Goal: Task Accomplishment & Management: Use online tool/utility

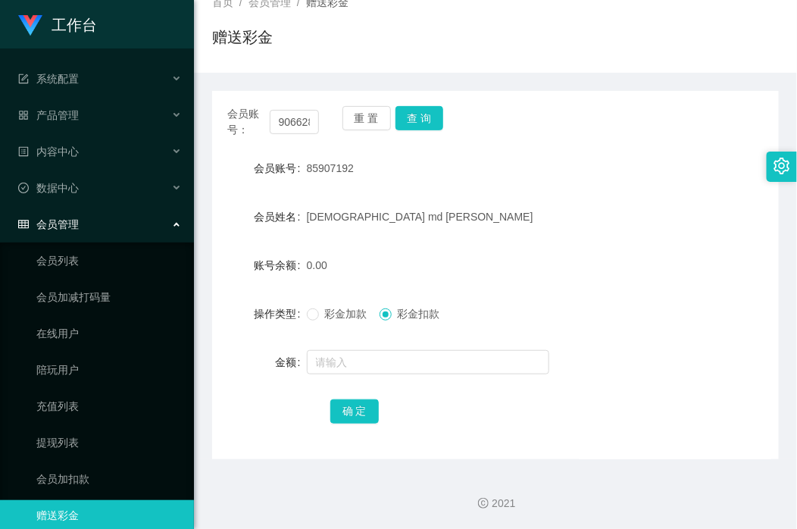
scroll to position [0, 15]
type input "90662822"
drag, startPoint x: 425, startPoint y: 108, endPoint x: 426, endPoint y: 116, distance: 7.6
click at [425, 108] on button "查 询" at bounding box center [419, 118] width 48 height 24
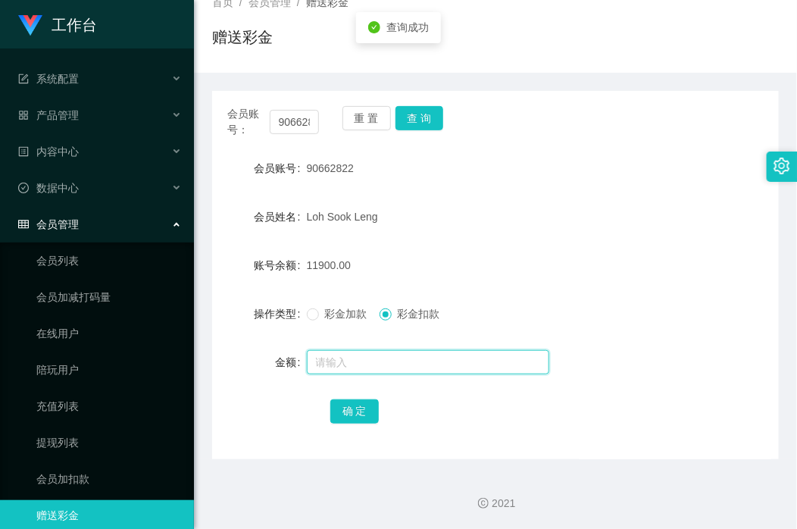
click at [380, 367] on input "text" at bounding box center [428, 362] width 242 height 24
click at [335, 313] on span "彩金加款" at bounding box center [346, 313] width 55 height 12
click at [363, 371] on input "text" at bounding box center [428, 362] width 242 height 24
drag, startPoint x: 351, startPoint y: 357, endPoint x: 180, endPoint y: 347, distance: 170.7
click at [180, 347] on section "工作台 系统配置 产品管理 内容中心 数据中心 会员管理 会员列表 会员加减打码量 在线用户 陪玩用户 充值列表 提现列表 会员加扣款 赠送彩金 平台首页 保…" at bounding box center [398, 214] width 797 height 632
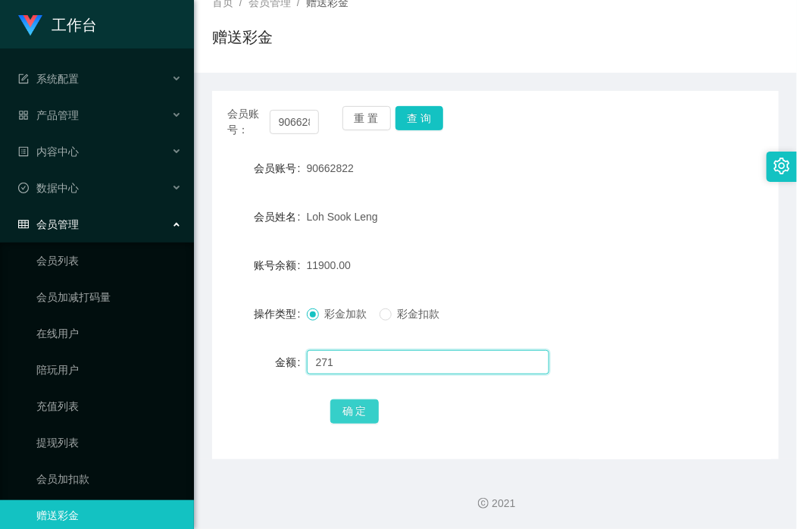
type input "271"
drag, startPoint x: 357, startPoint y: 405, endPoint x: 441, endPoint y: 391, distance: 85.3
click at [358, 405] on button "确 定" at bounding box center [354, 411] width 48 height 24
